Goal: Information Seeking & Learning: Learn about a topic

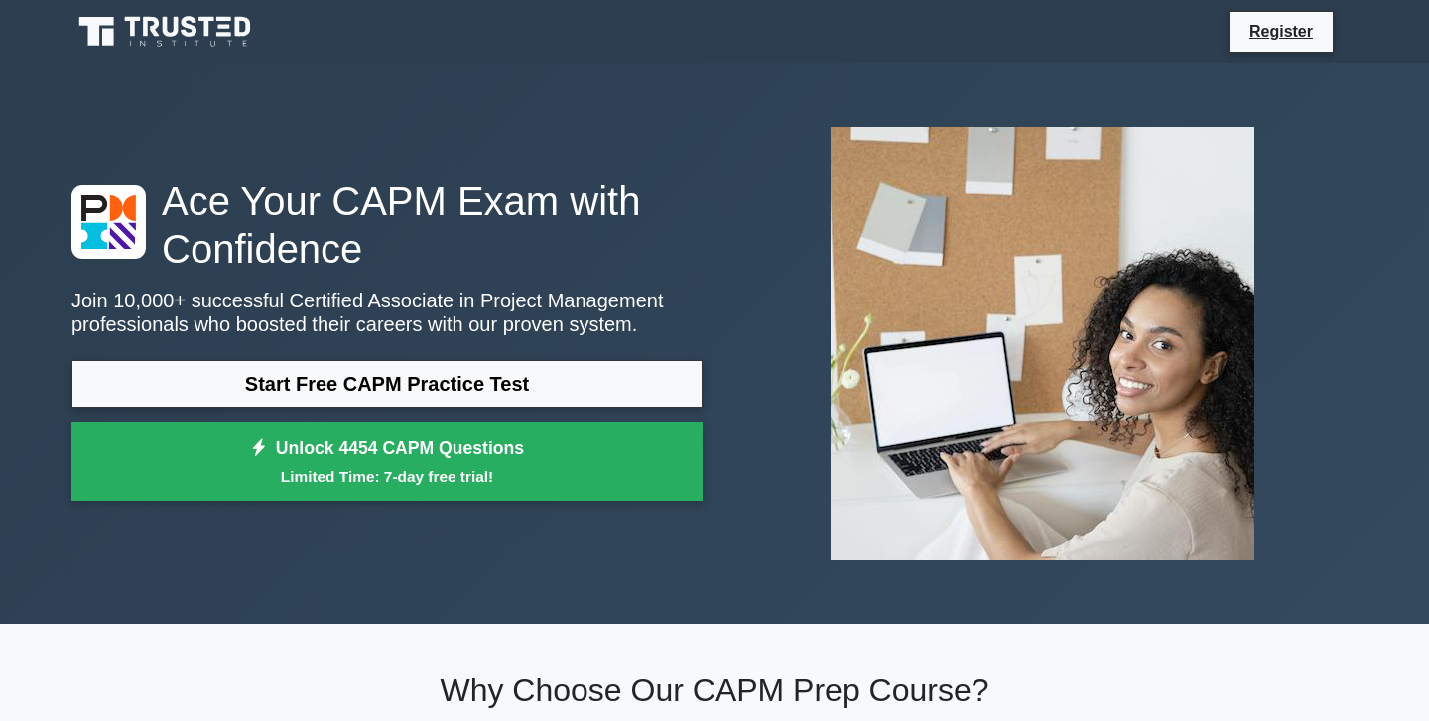
click at [161, 26] on icon at bounding box center [166, 32] width 191 height 38
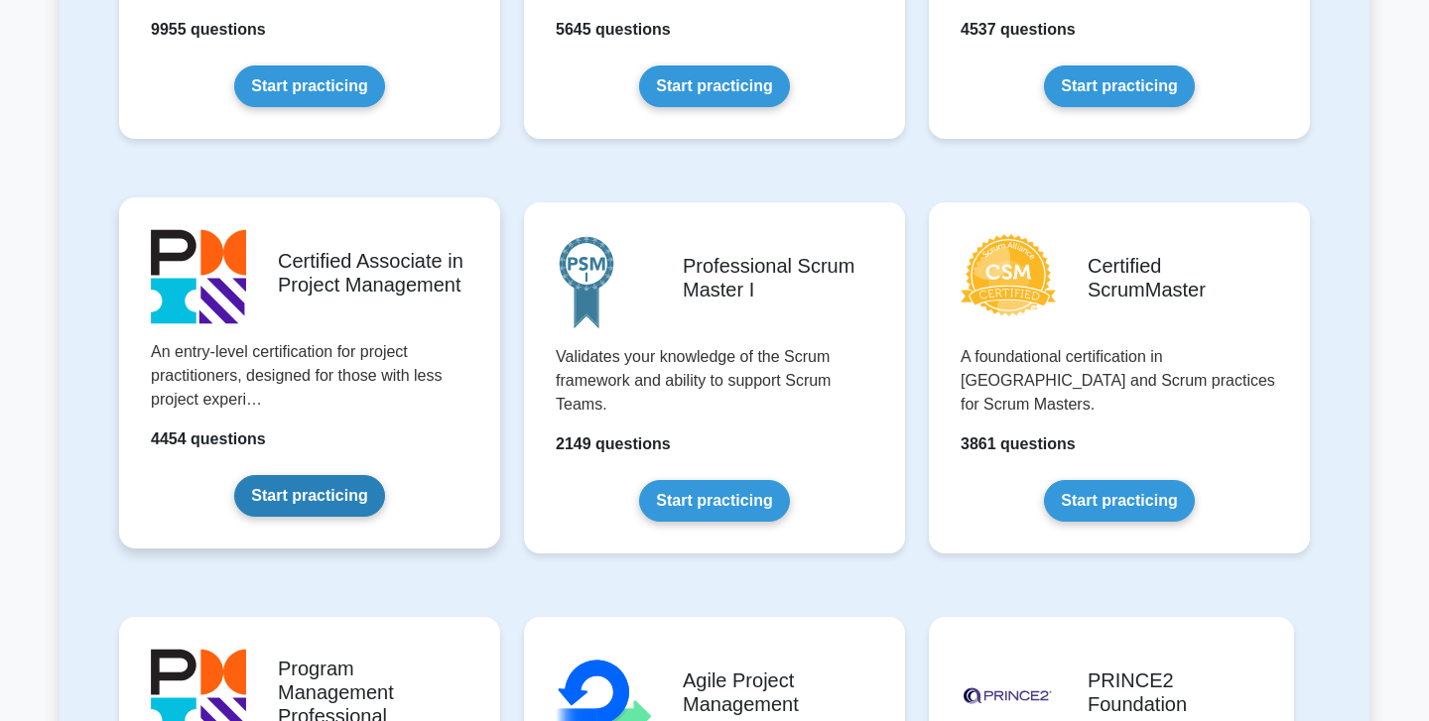
scroll to position [677, 0]
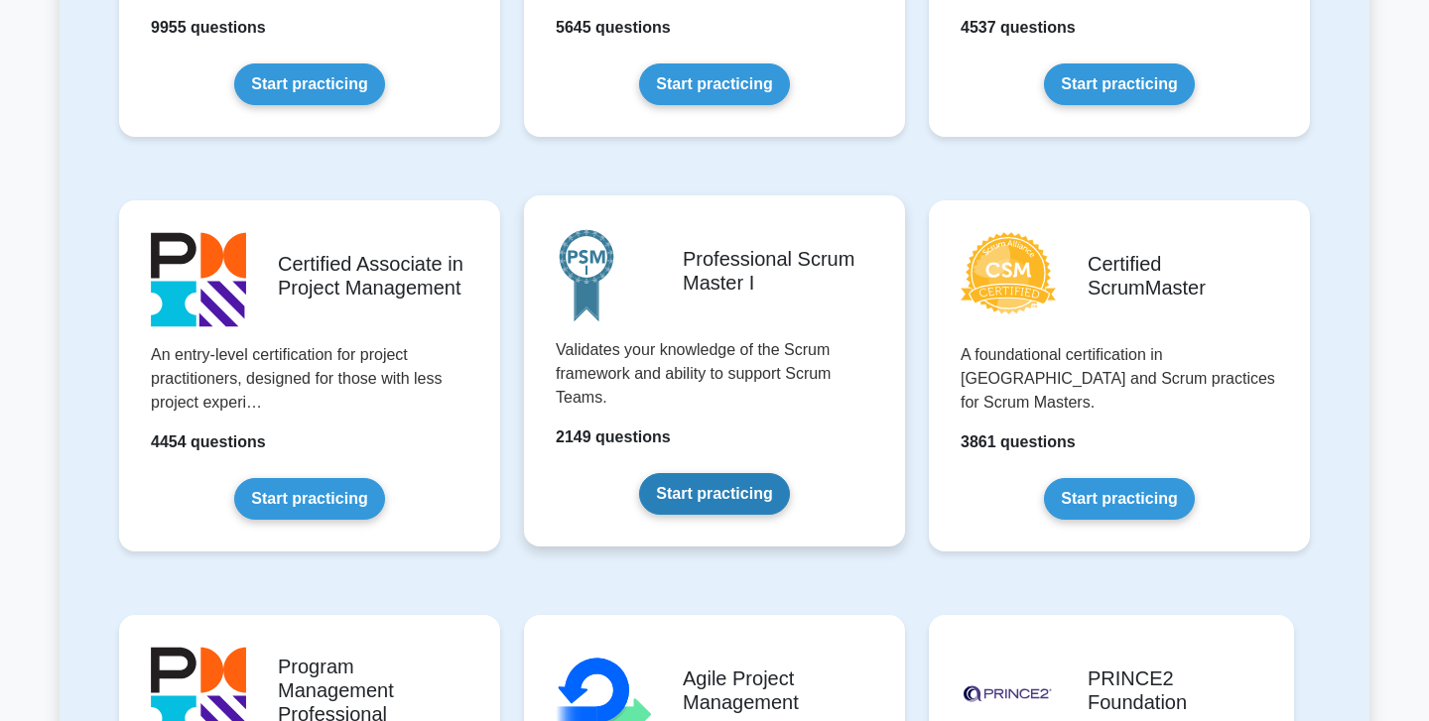
click at [789, 473] on link "Start practicing" at bounding box center [714, 494] width 150 height 42
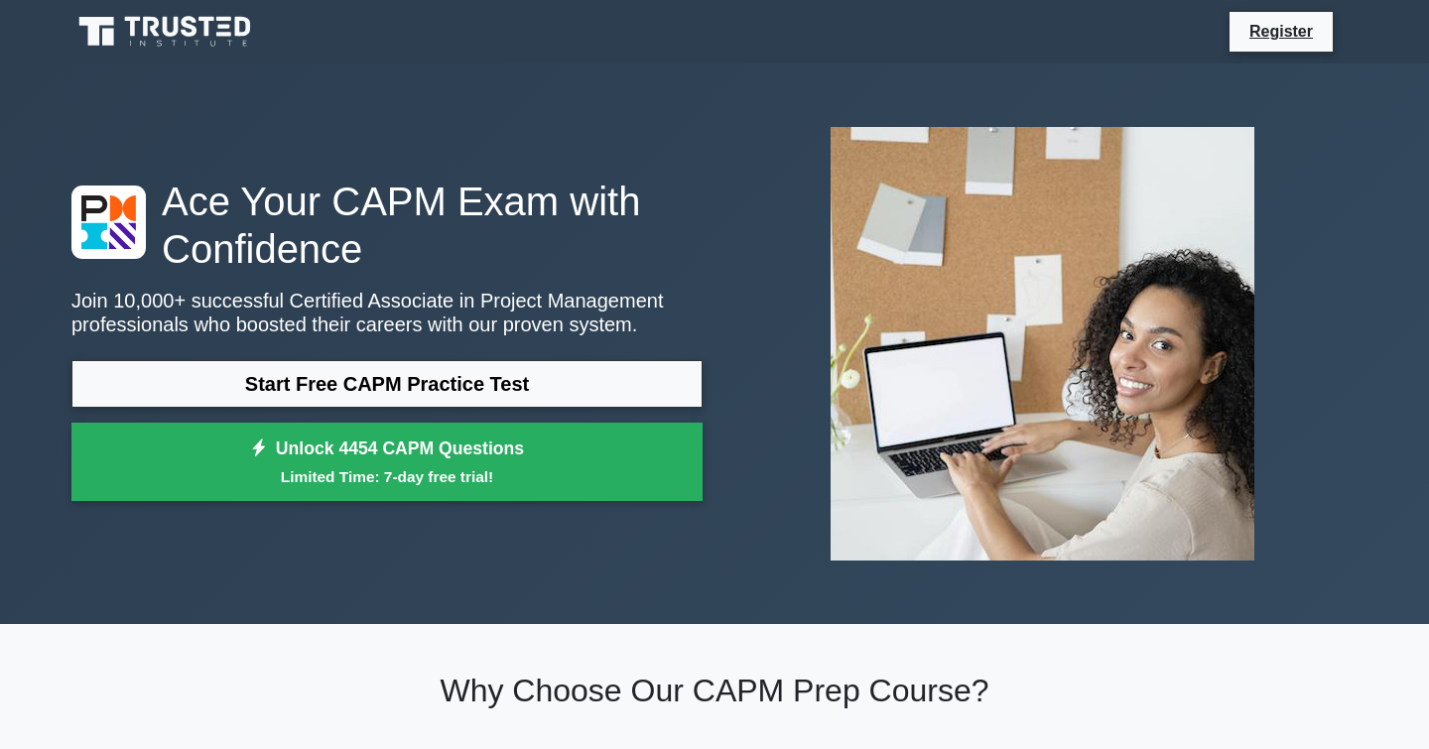
click at [140, 38] on icon at bounding box center [166, 32] width 191 height 38
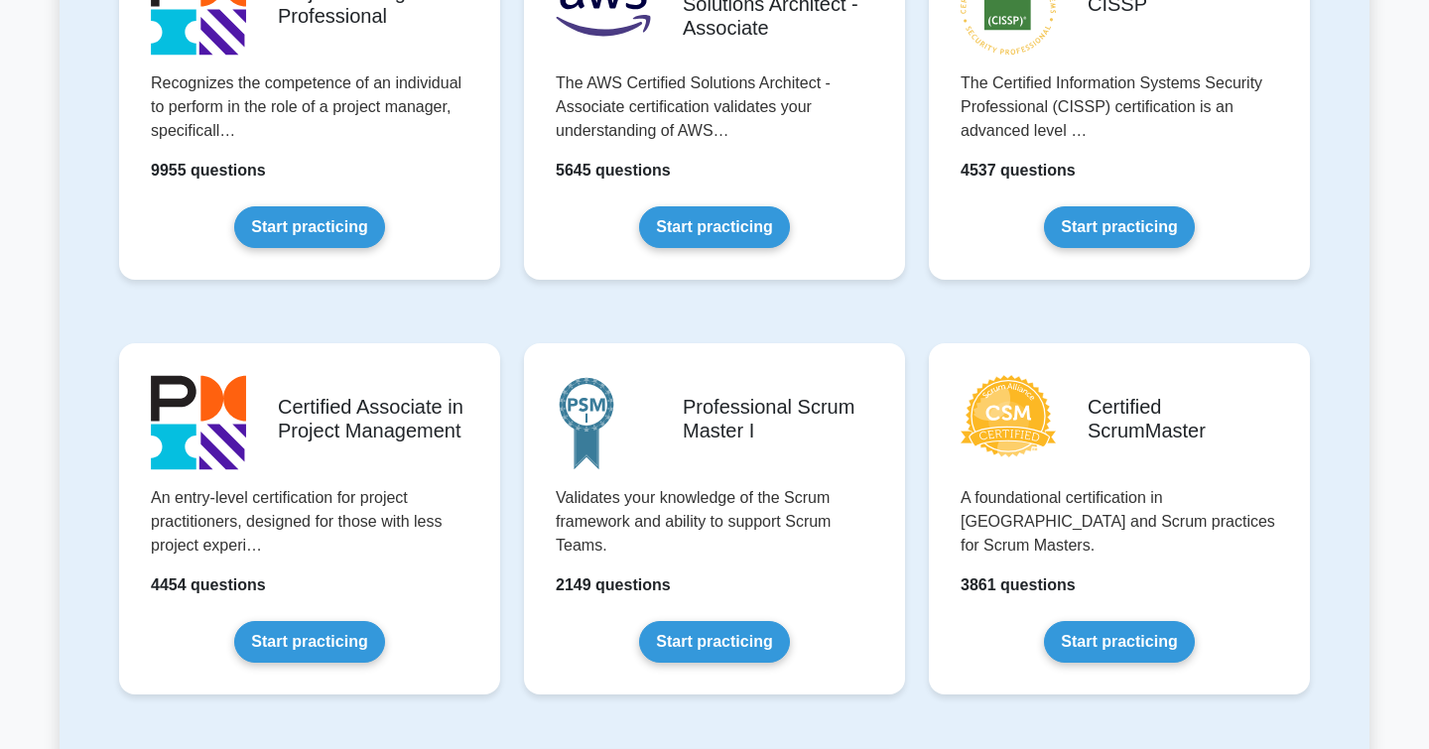
scroll to position [525, 0]
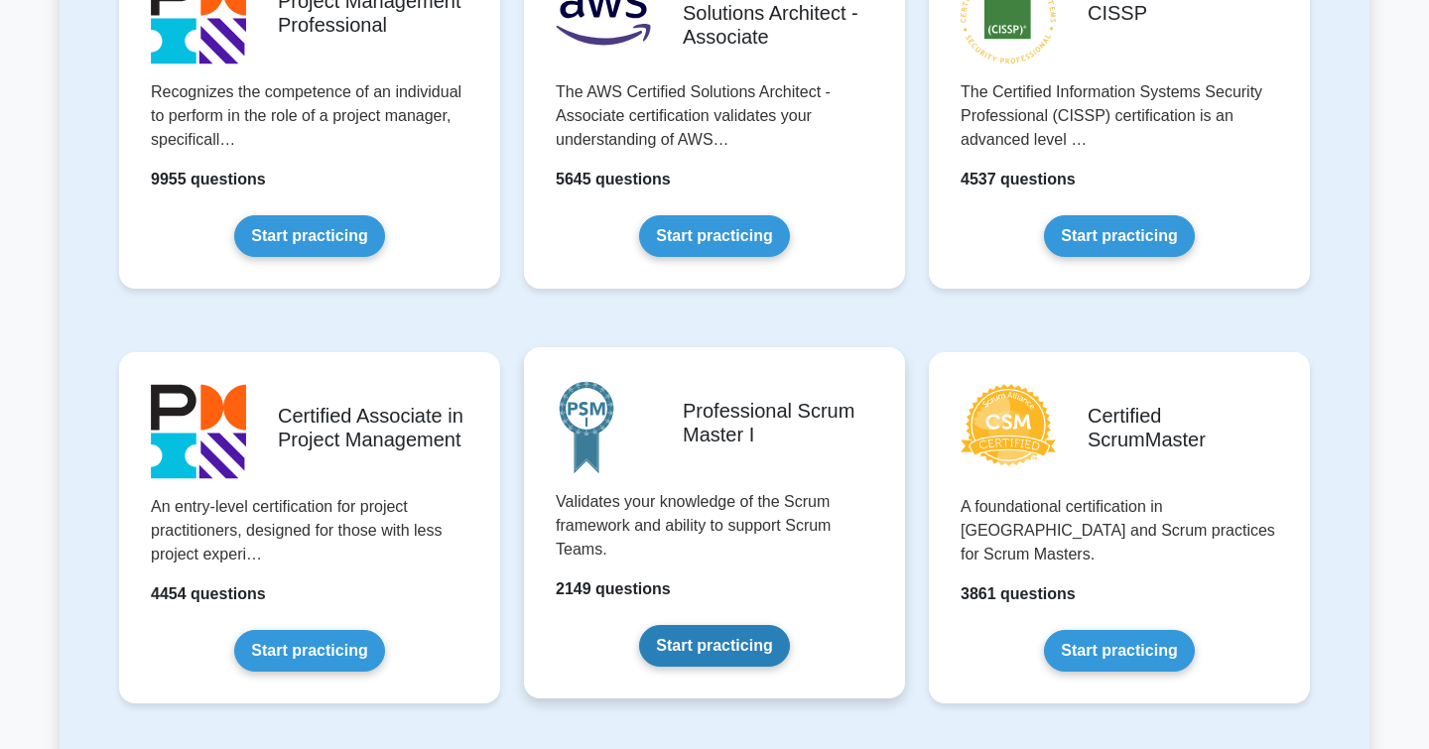
click at [639, 625] on link "Start practicing" at bounding box center [714, 646] width 150 height 42
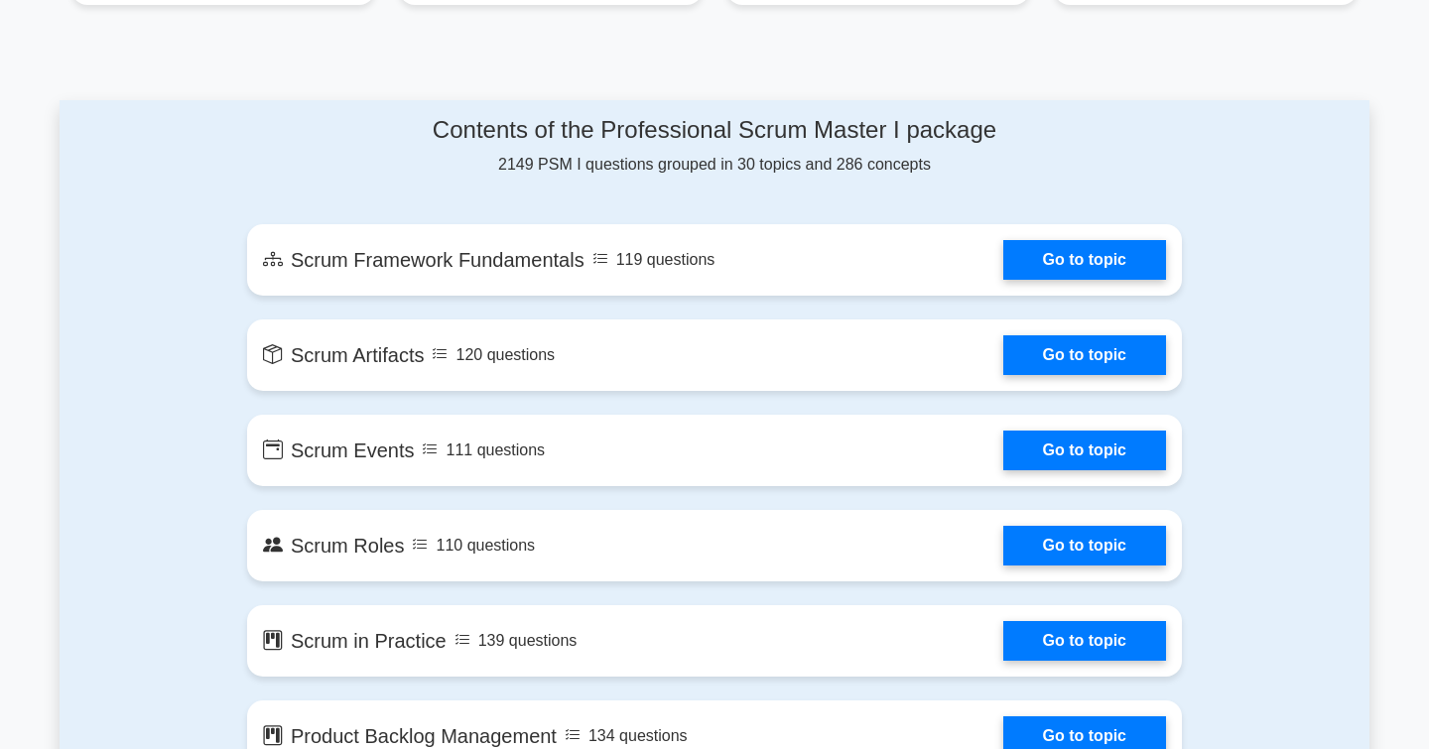
scroll to position [1001, 0]
